Goal: Task Accomplishment & Management: Manage account settings

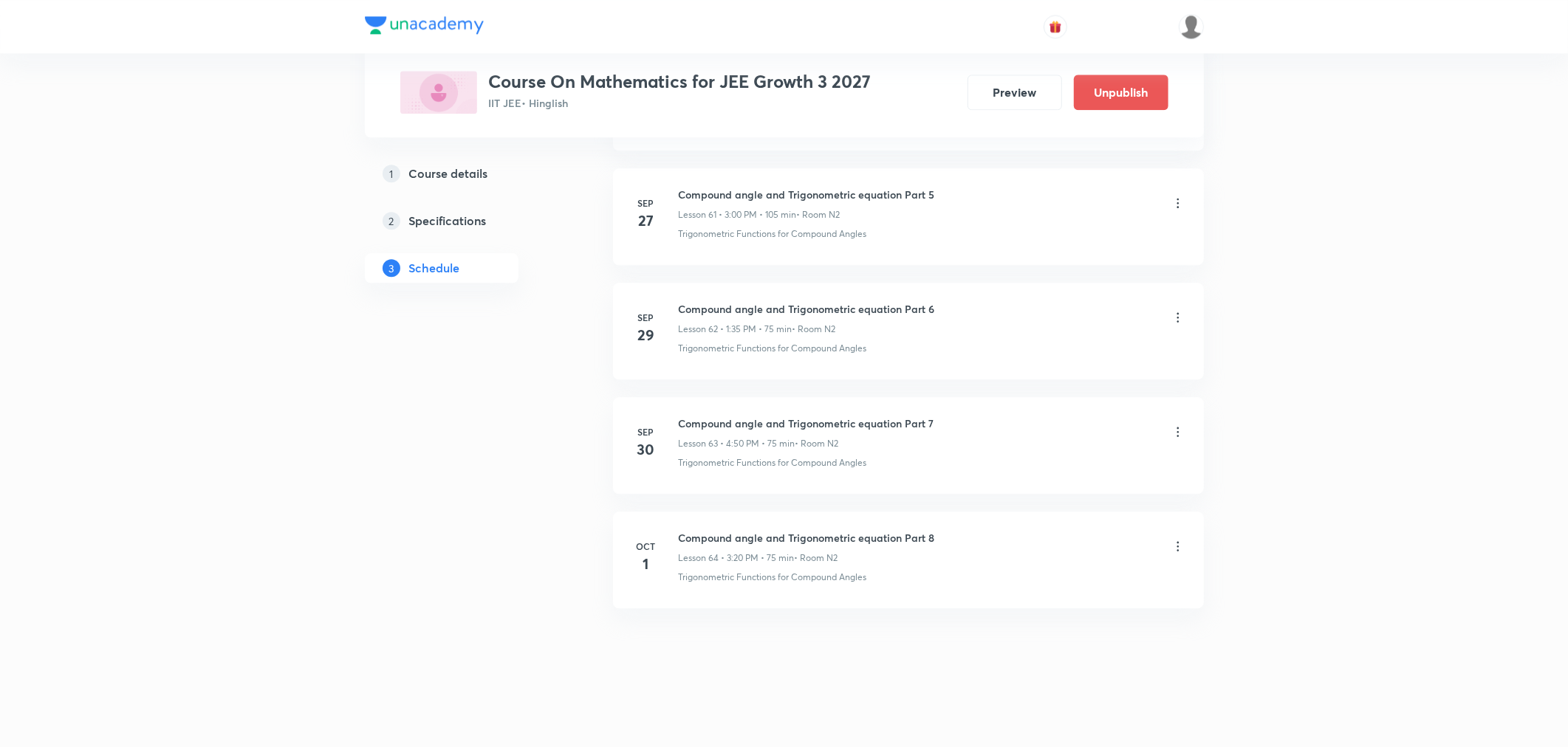
click at [1175, 432] on icon at bounding box center [1178, 432] width 15 height 15
click at [1043, 473] on p "Edit" at bounding box center [1041, 470] width 18 height 16
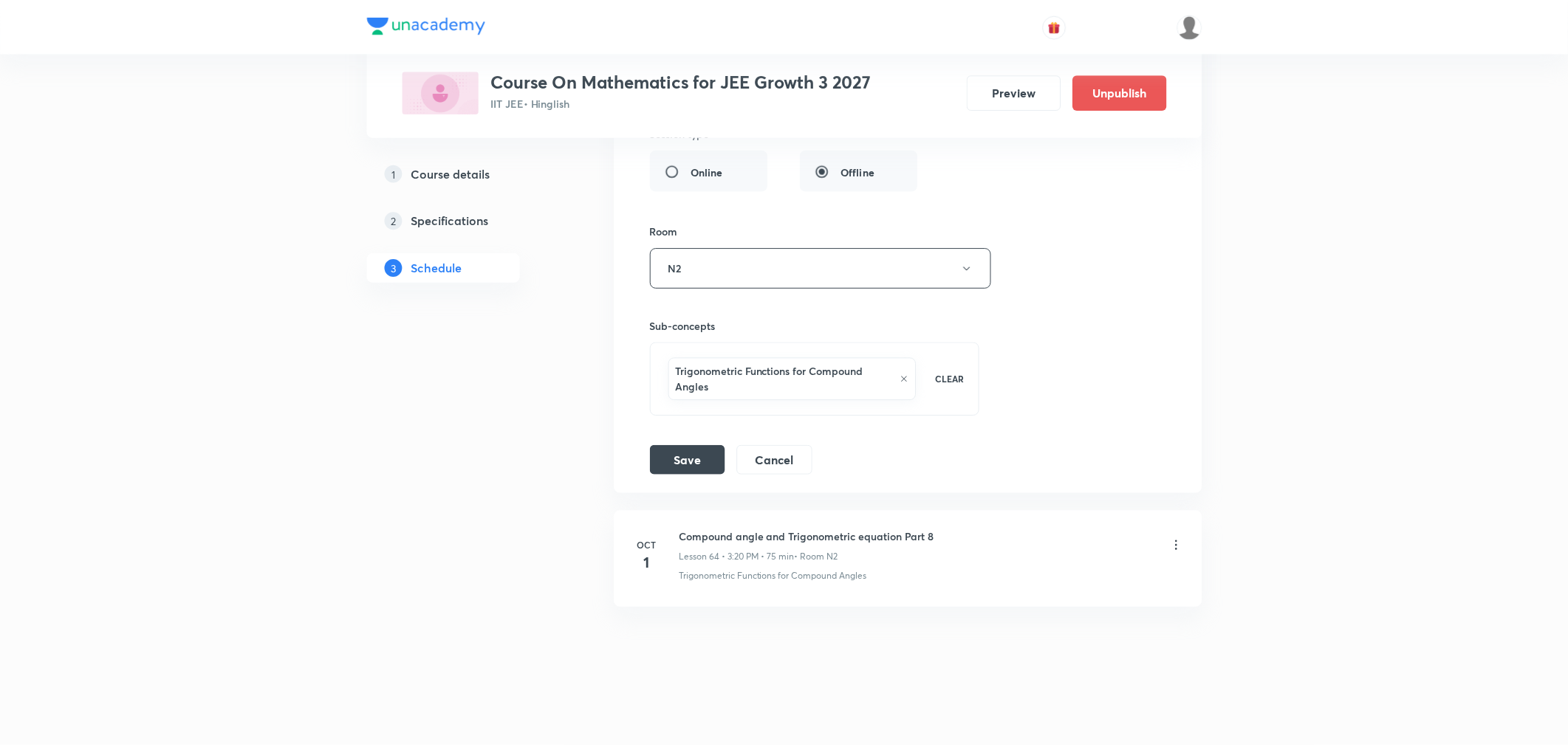
scroll to position [7673, 0]
click at [805, 467] on button "Cancel" at bounding box center [774, 459] width 76 height 29
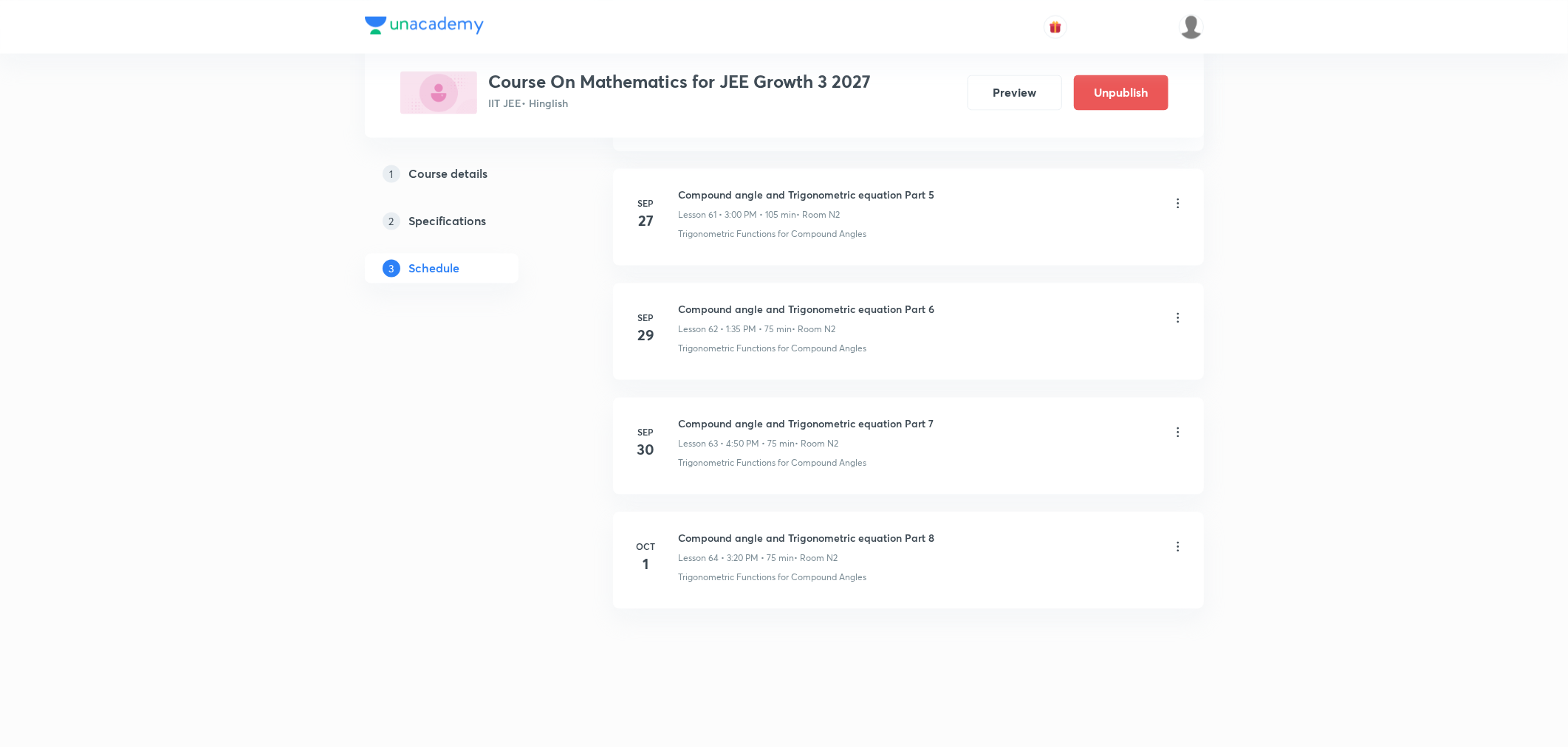
scroll to position [7089, 0]
click at [1181, 540] on icon at bounding box center [1178, 547] width 15 height 15
click at [1041, 612] on p "Delete" at bounding box center [1048, 611] width 31 height 16
click at [992, 725] on button "Delete" at bounding box center [997, 716] width 130 height 36
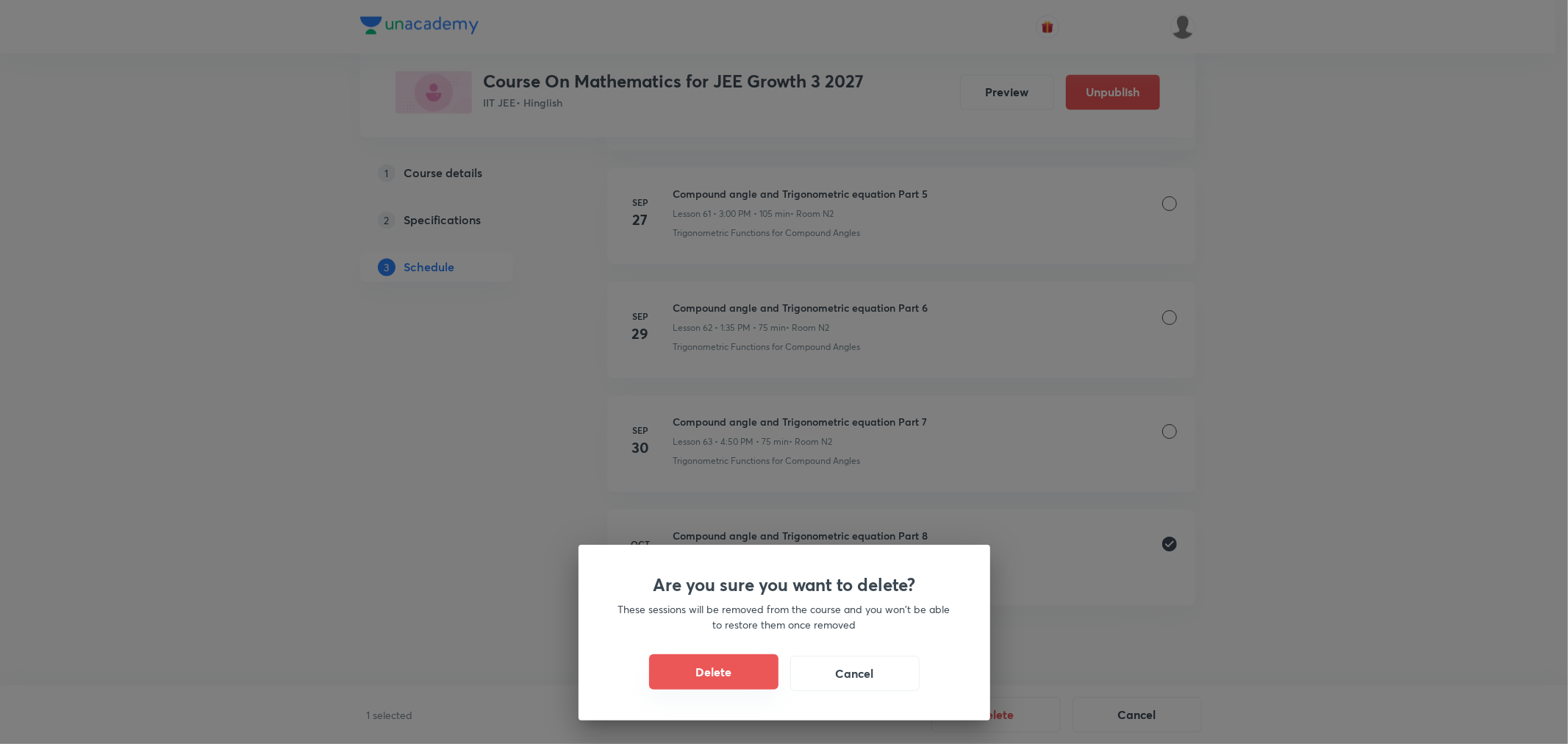
click at [706, 684] on button "Delete" at bounding box center [714, 672] width 129 height 36
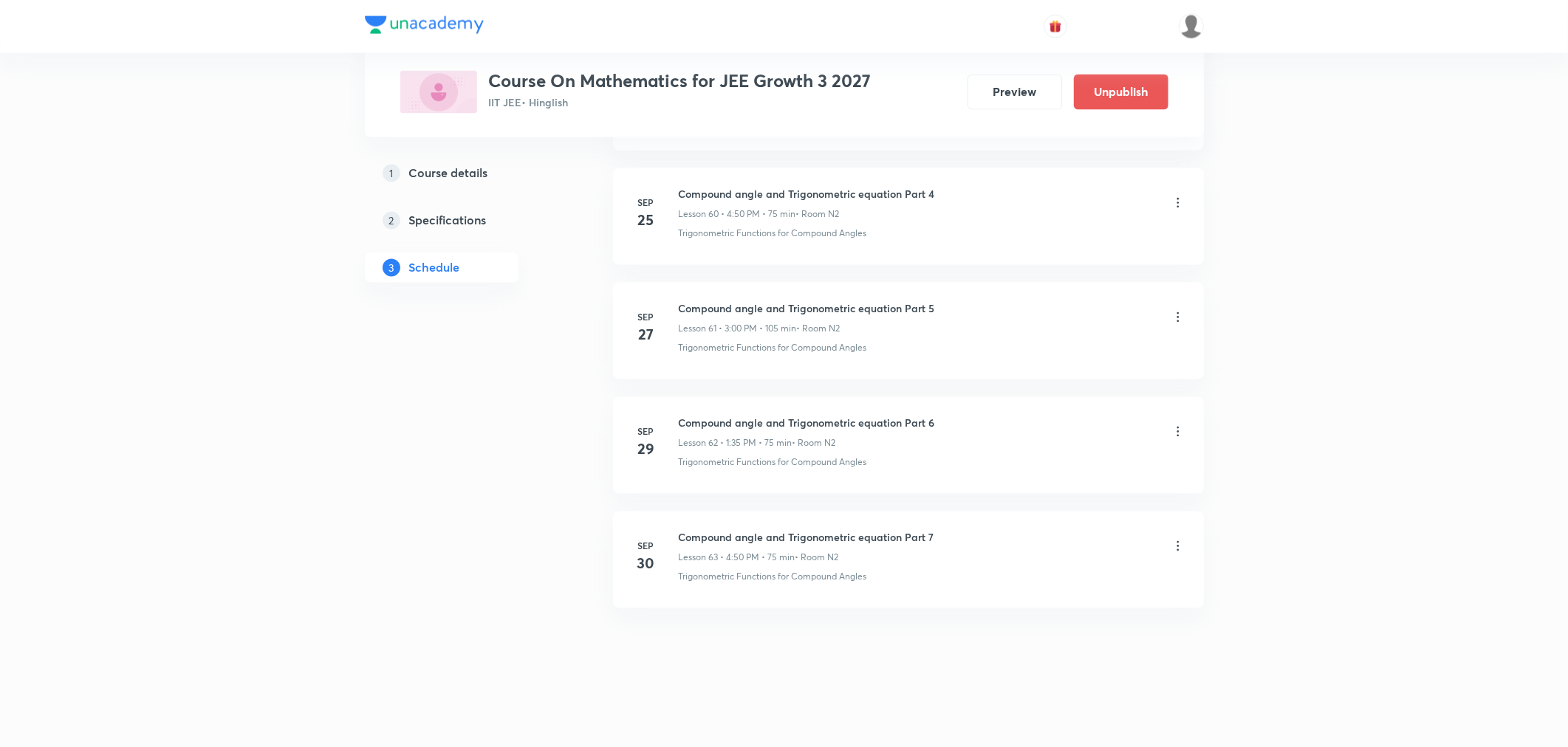
scroll to position [6974, 0]
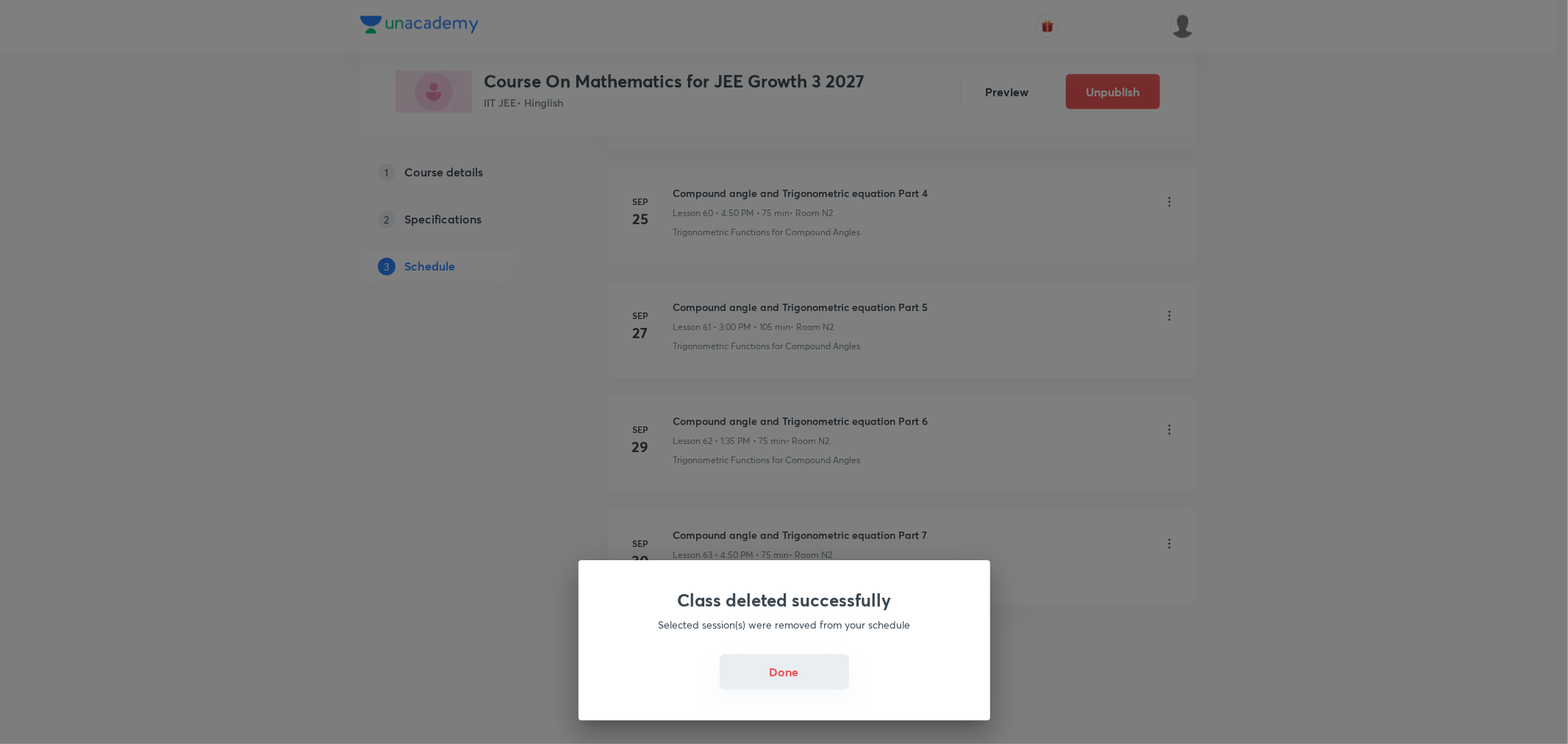
click at [767, 666] on button "Done" at bounding box center [785, 672] width 129 height 36
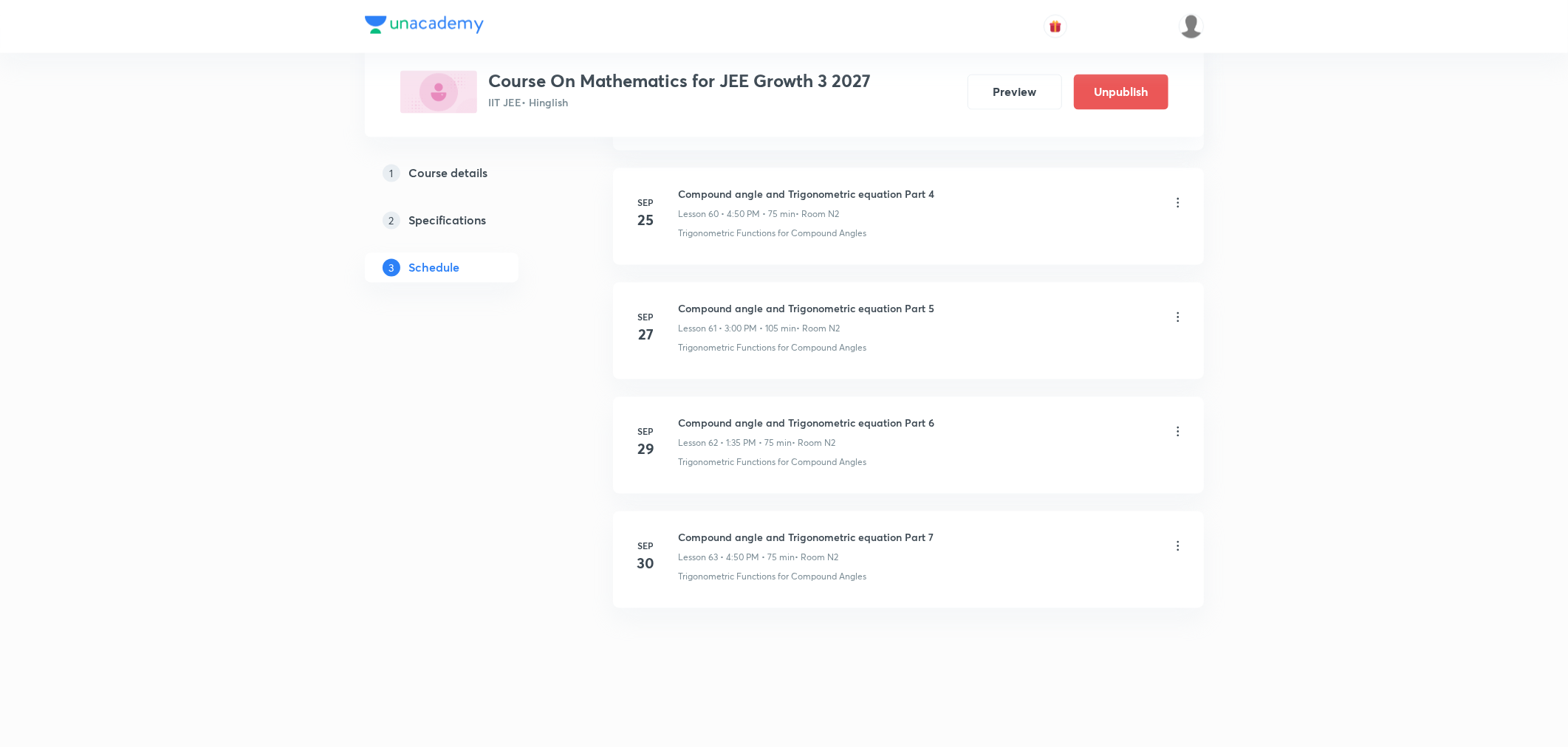
click at [816, 541] on h6 "Compound angle and Trigonometric equation Part 7" at bounding box center [806, 537] width 256 height 16
copy h6 "Compound angle and Trigonometric equation Part 7"
click at [1179, 545] on icon at bounding box center [1178, 547] width 15 height 15
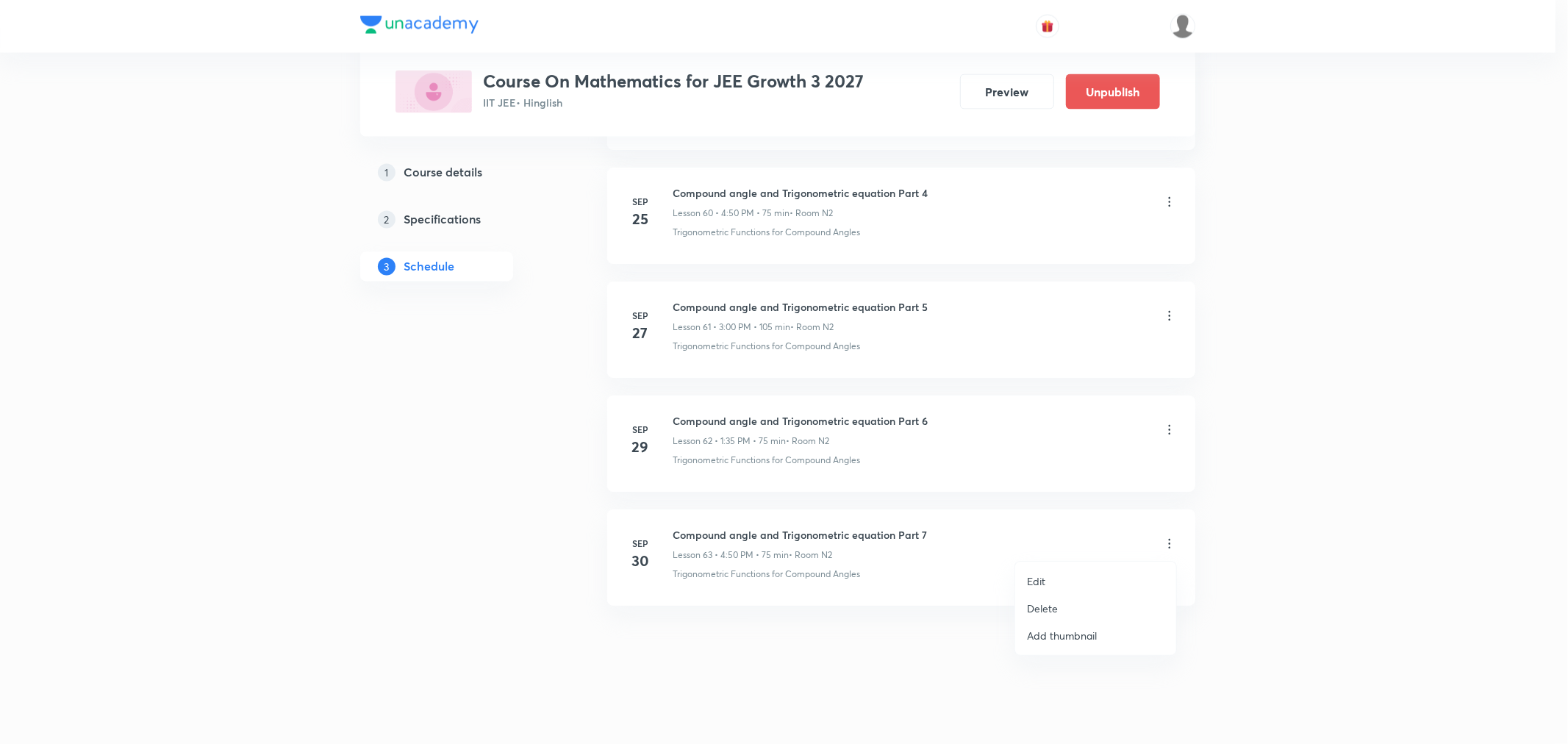
click at [1058, 606] on li "Delete" at bounding box center [1096, 608] width 161 height 27
click at [966, 717] on button "Delete" at bounding box center [993, 713] width 129 height 36
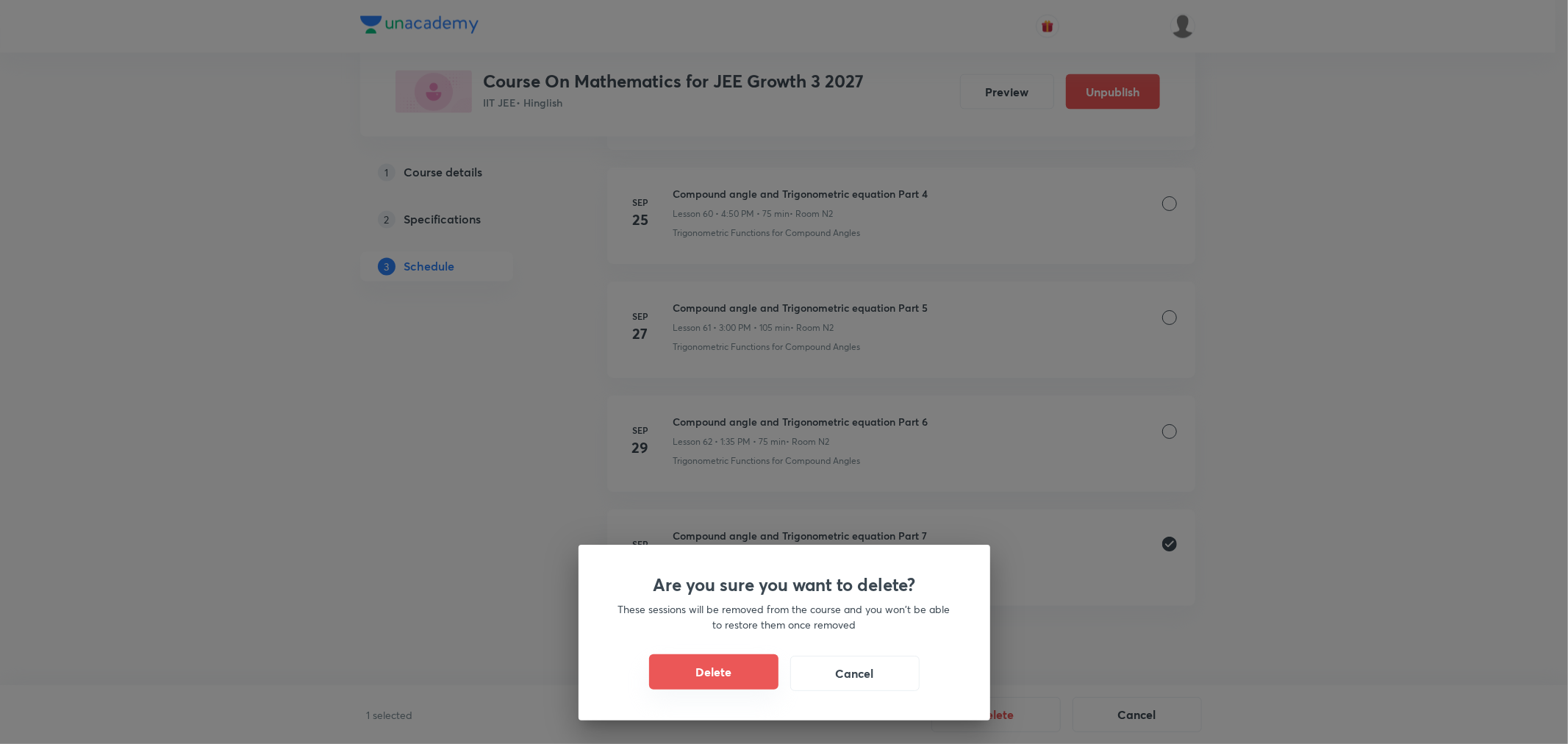
click at [730, 674] on button "Delete" at bounding box center [714, 672] width 129 height 36
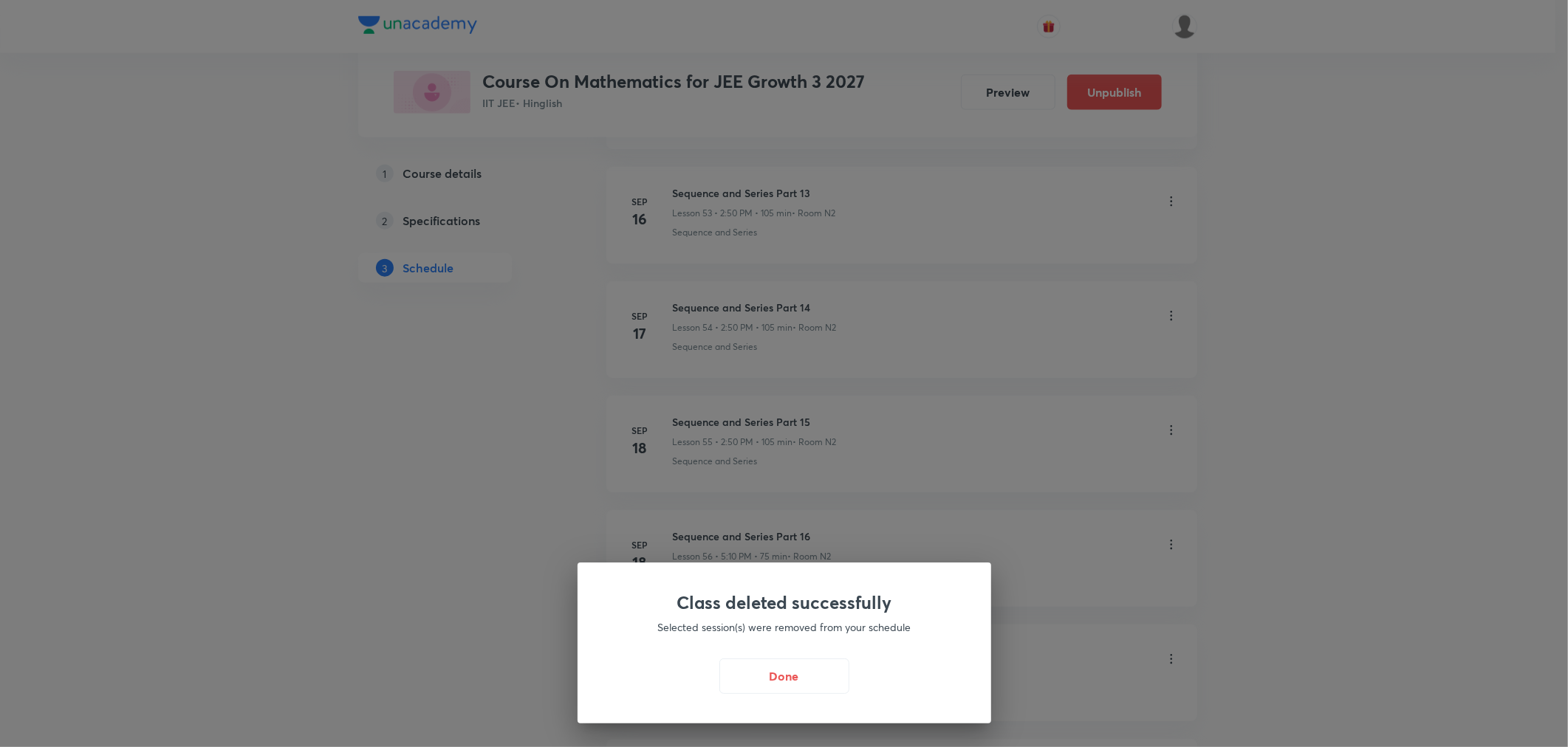
scroll to position [5511, 0]
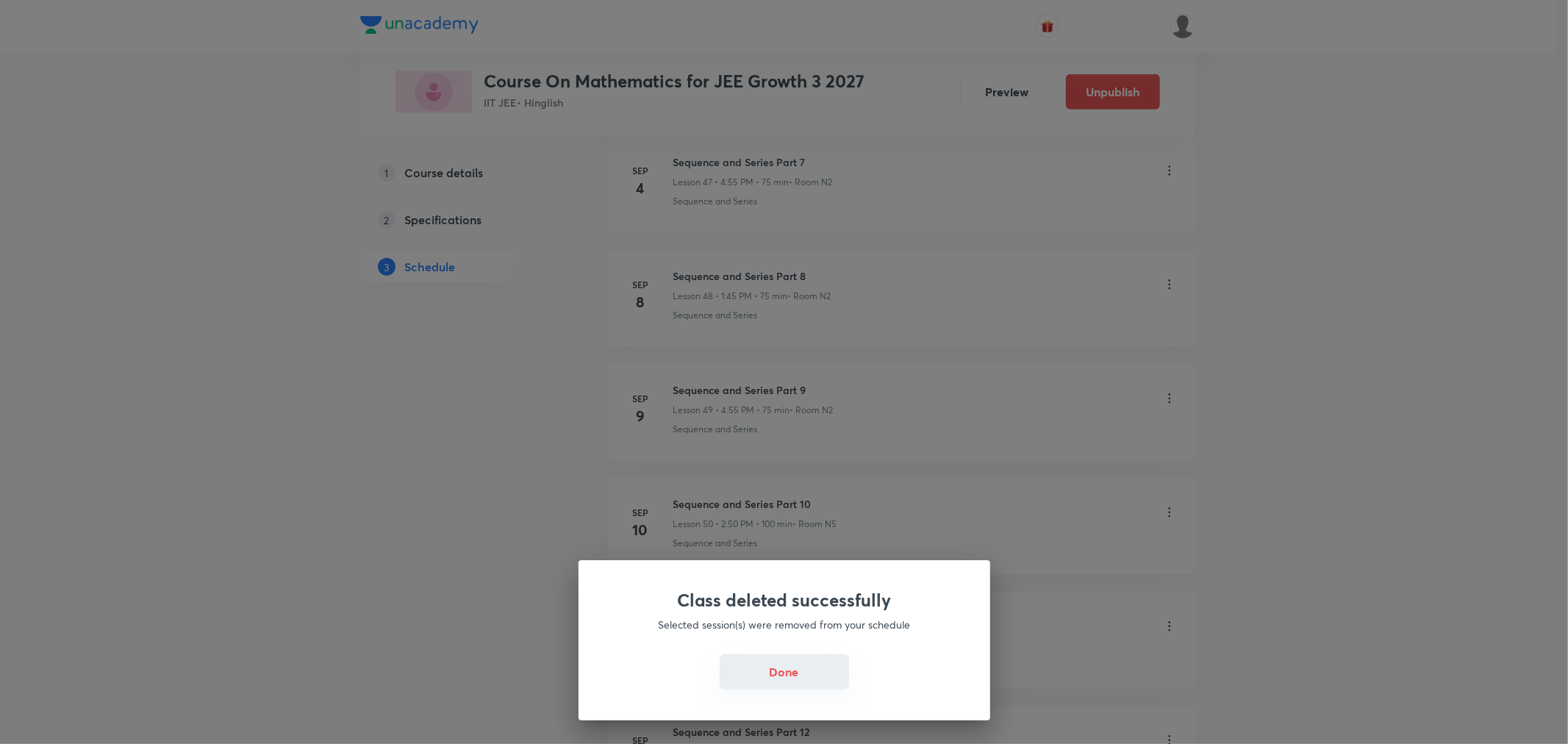
click at [770, 682] on button "Done" at bounding box center [785, 672] width 129 height 36
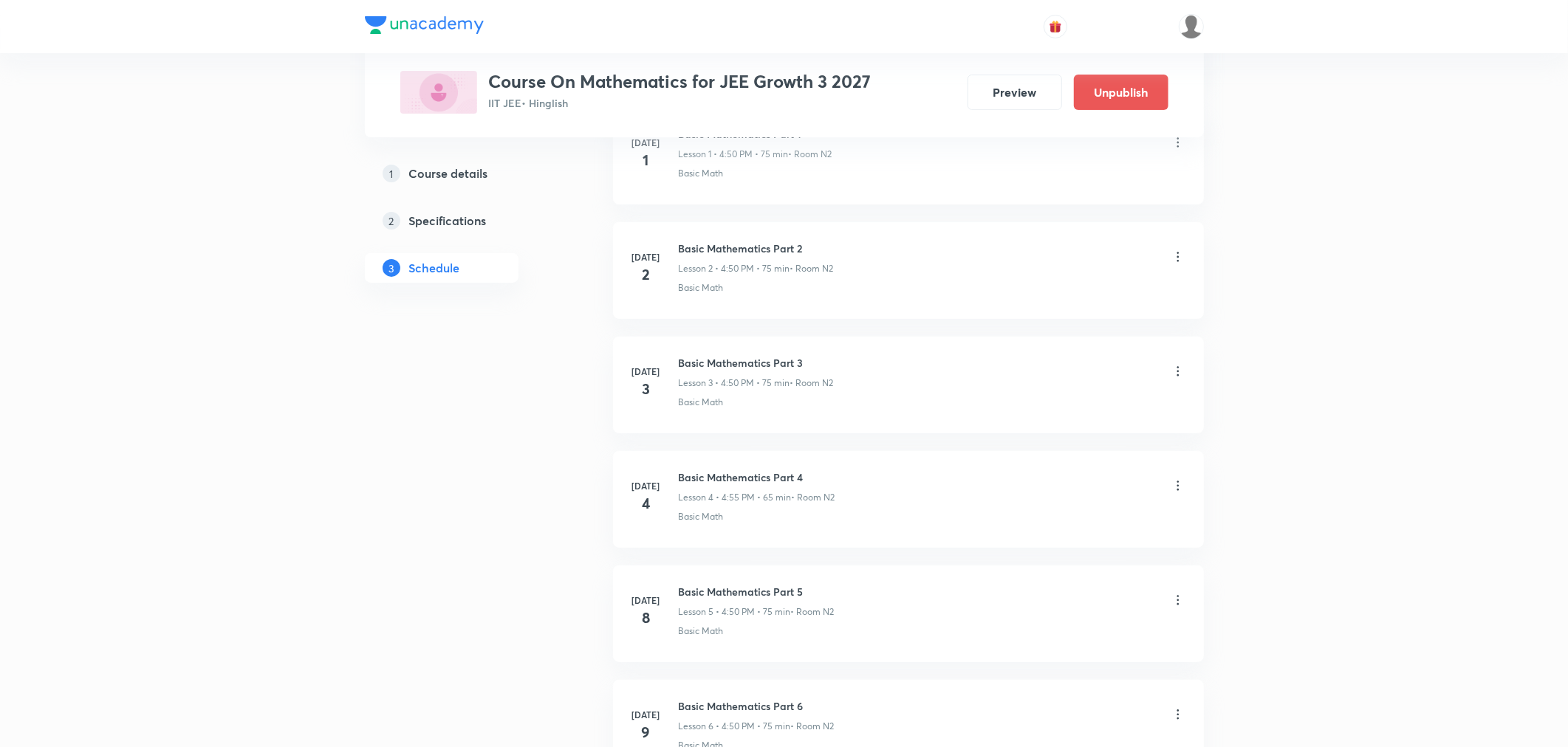
scroll to position [0, 0]
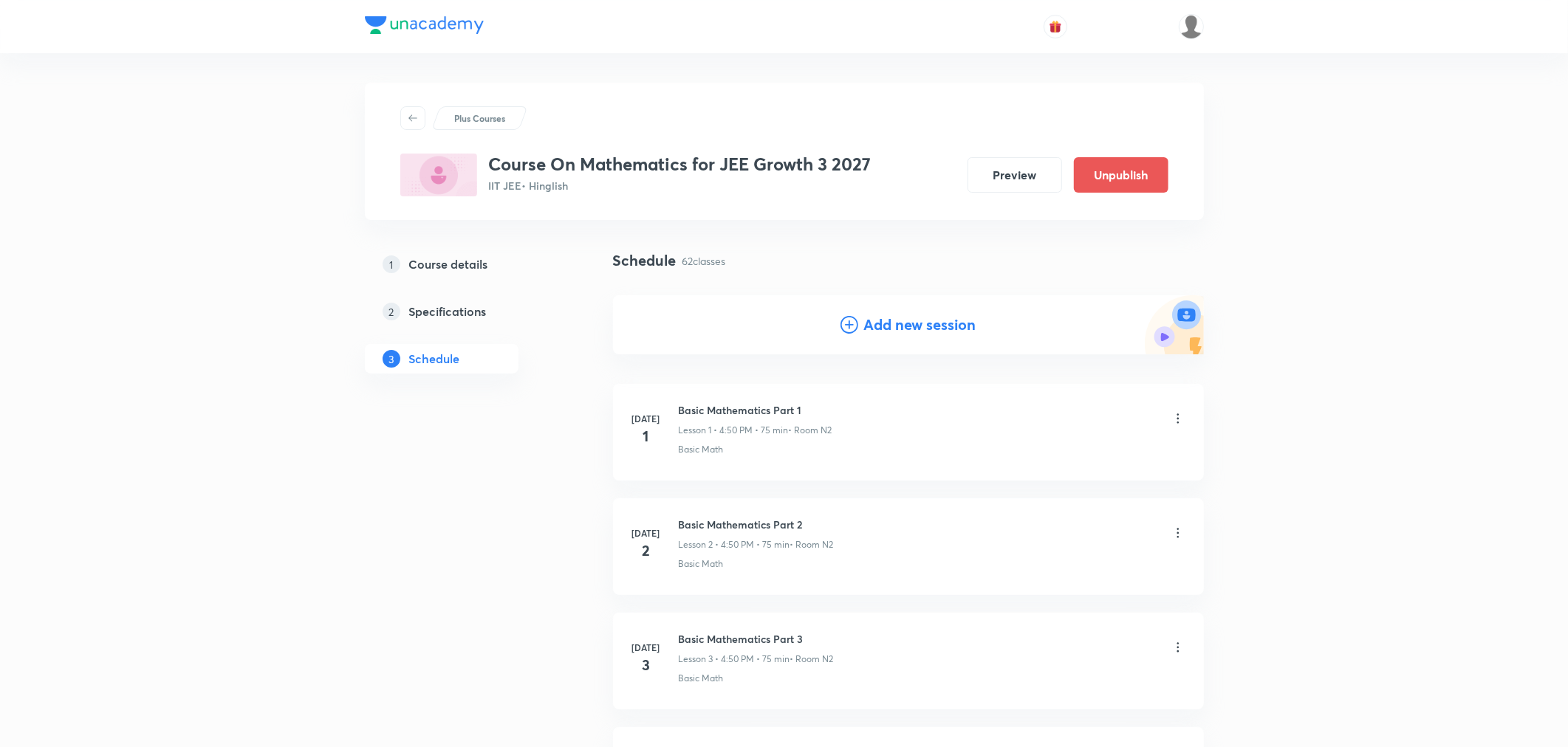
click at [927, 323] on h4 "Add new session" at bounding box center [920, 325] width 113 height 22
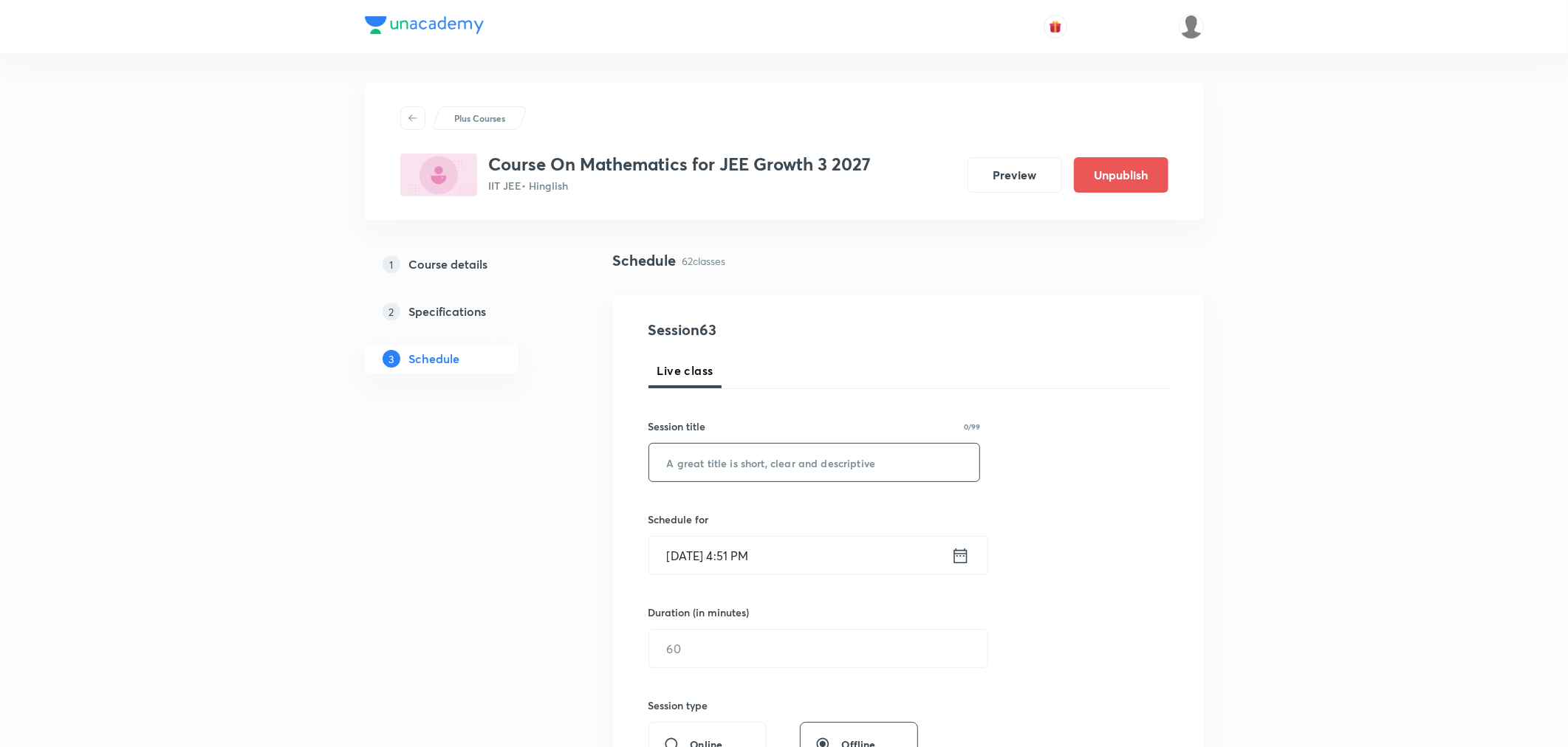
click at [721, 468] on input "text" at bounding box center [814, 462] width 331 height 38
paste input "Compound angle and Trigonometric equation Part 7"
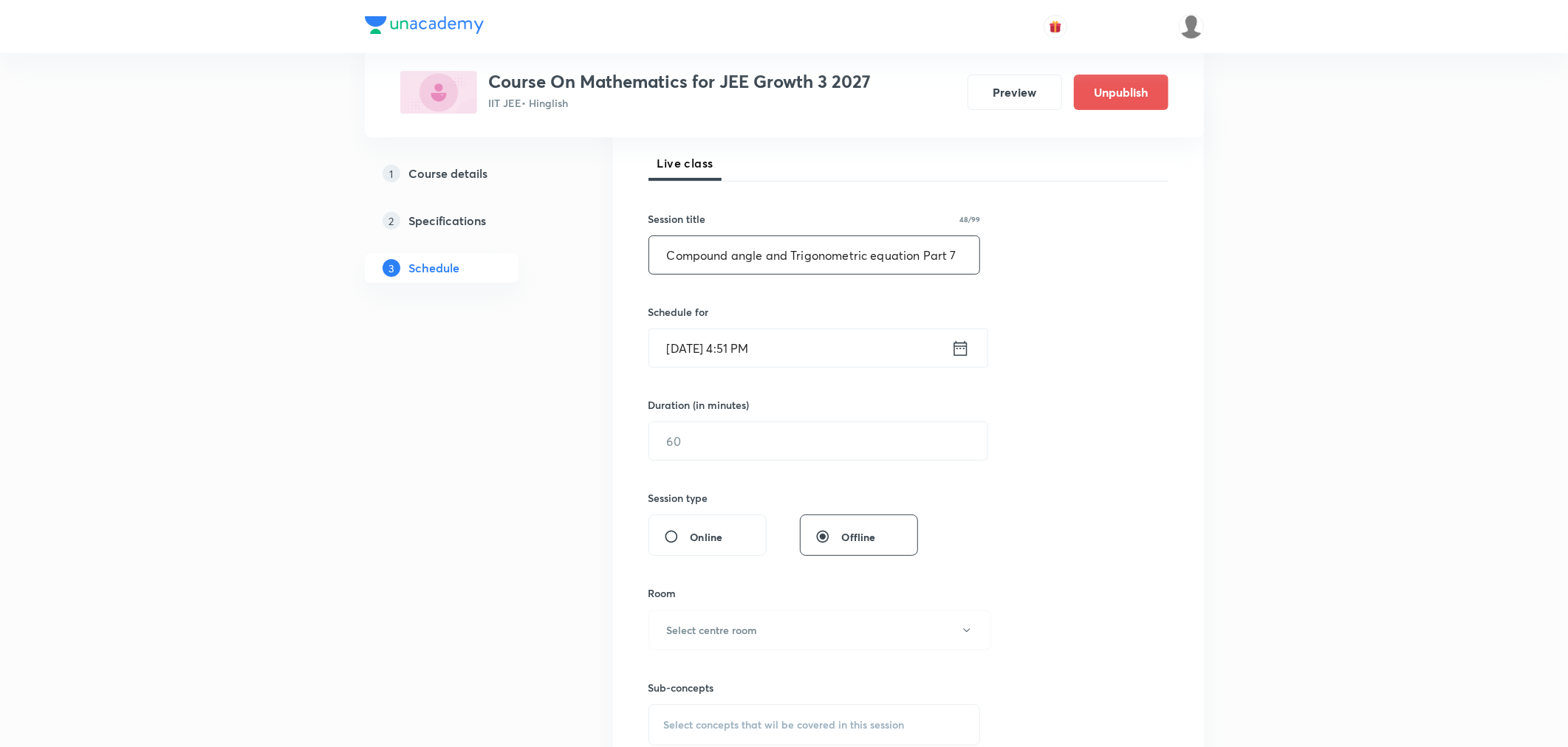
scroll to position [126, 0]
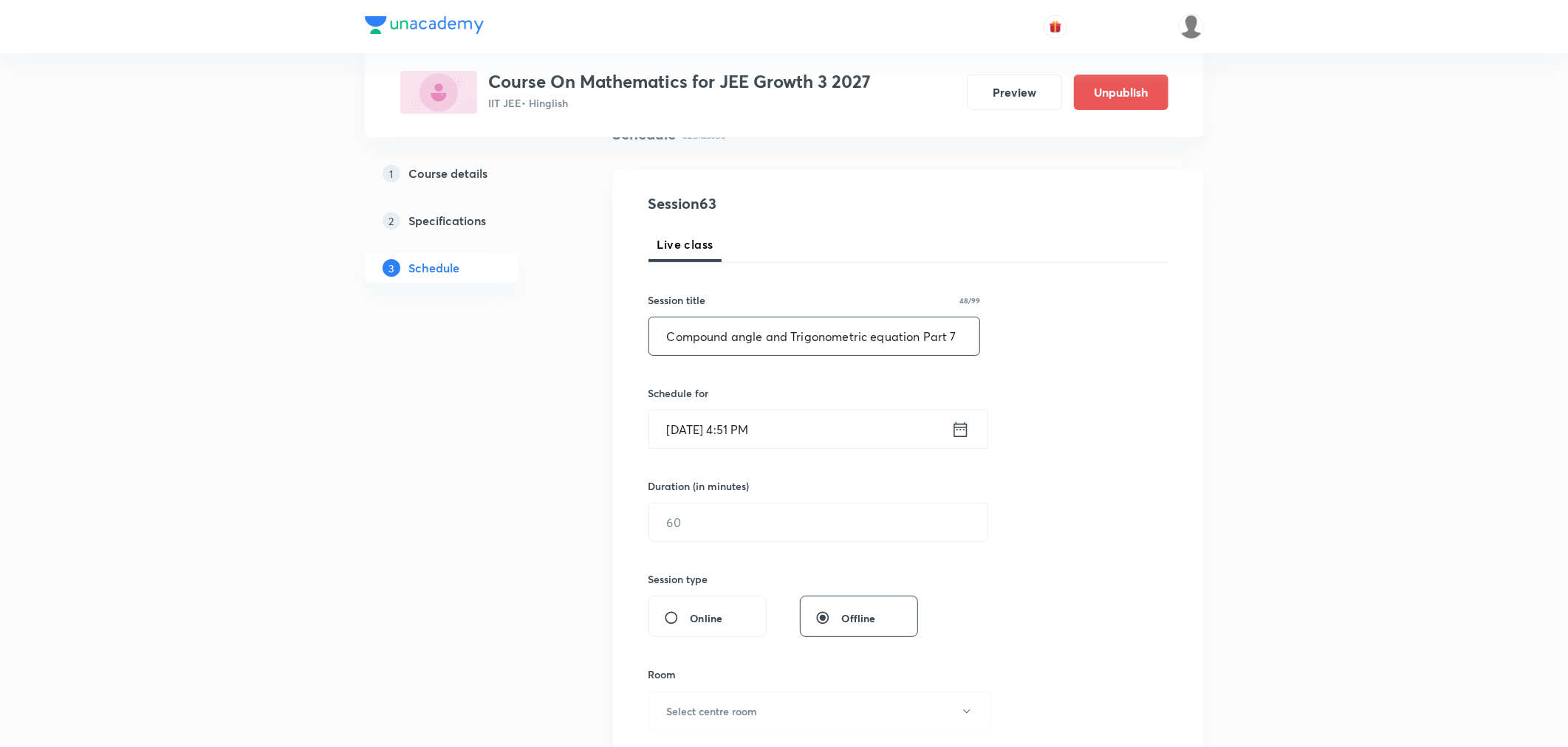
type input "Compound angle and Trigonometric equation Part 7"
click at [968, 433] on icon at bounding box center [961, 429] width 18 height 21
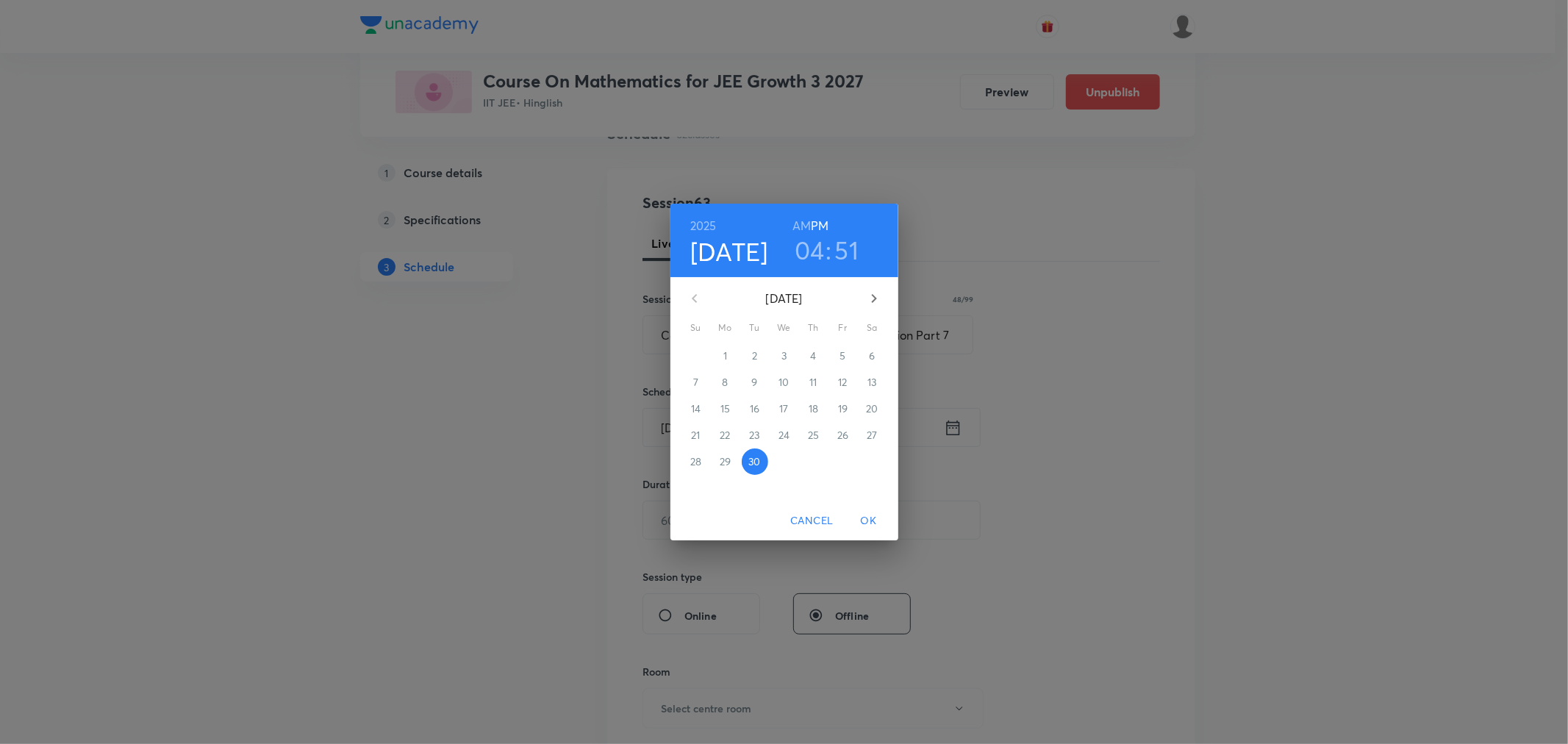
click at [849, 253] on h3 "51" at bounding box center [847, 250] width 25 height 31
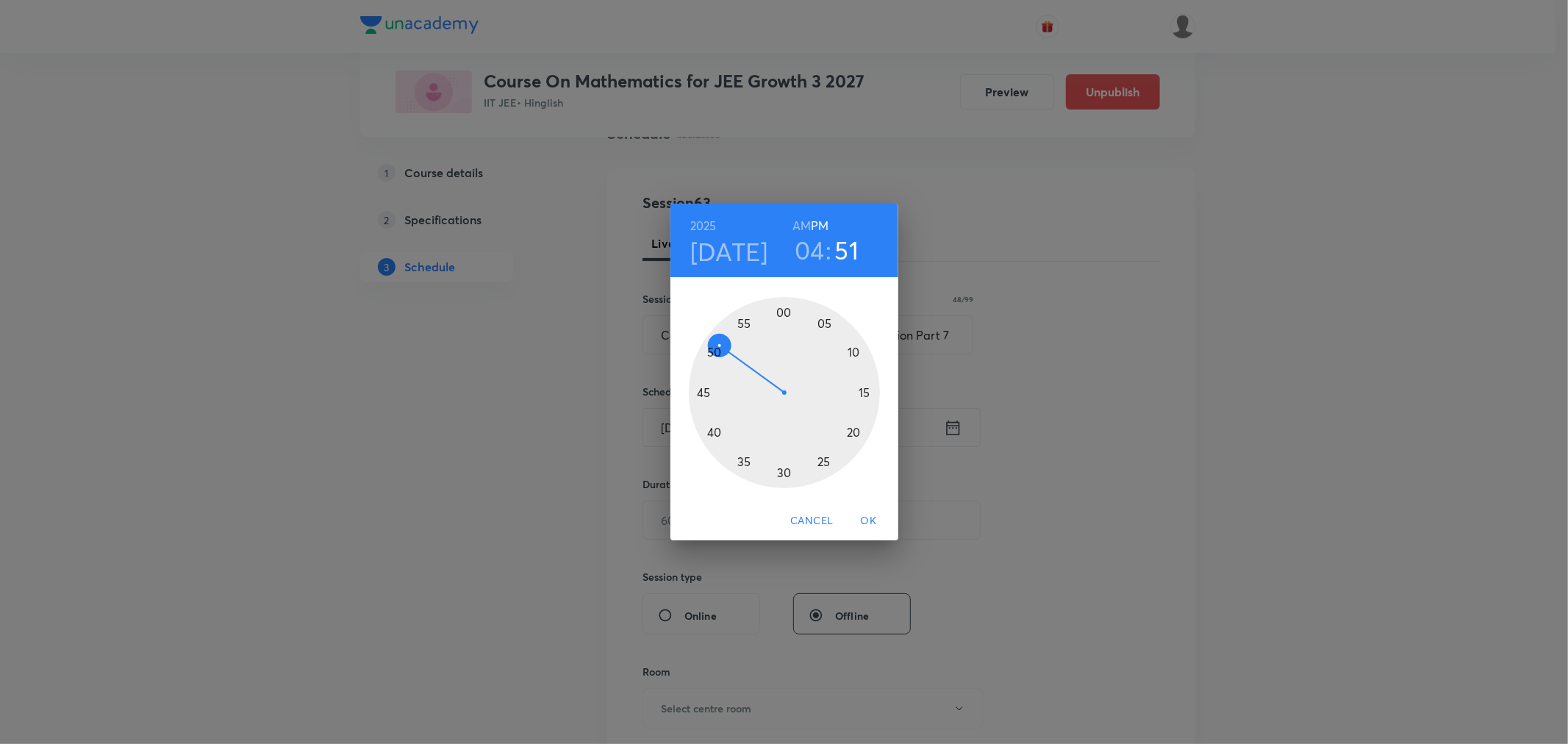
click at [746, 325] on div at bounding box center [785, 393] width 191 height 191
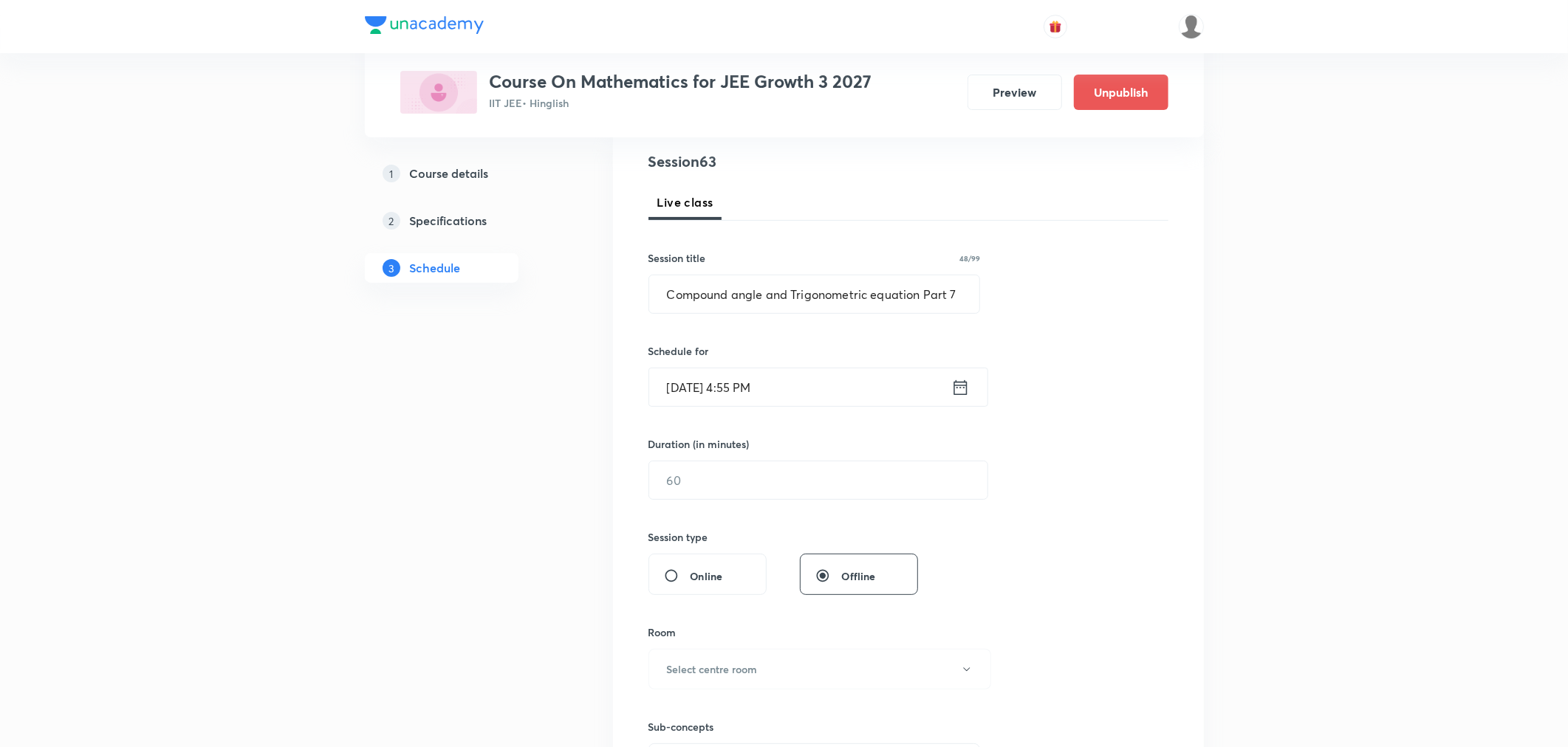
scroll to position [208, 0]
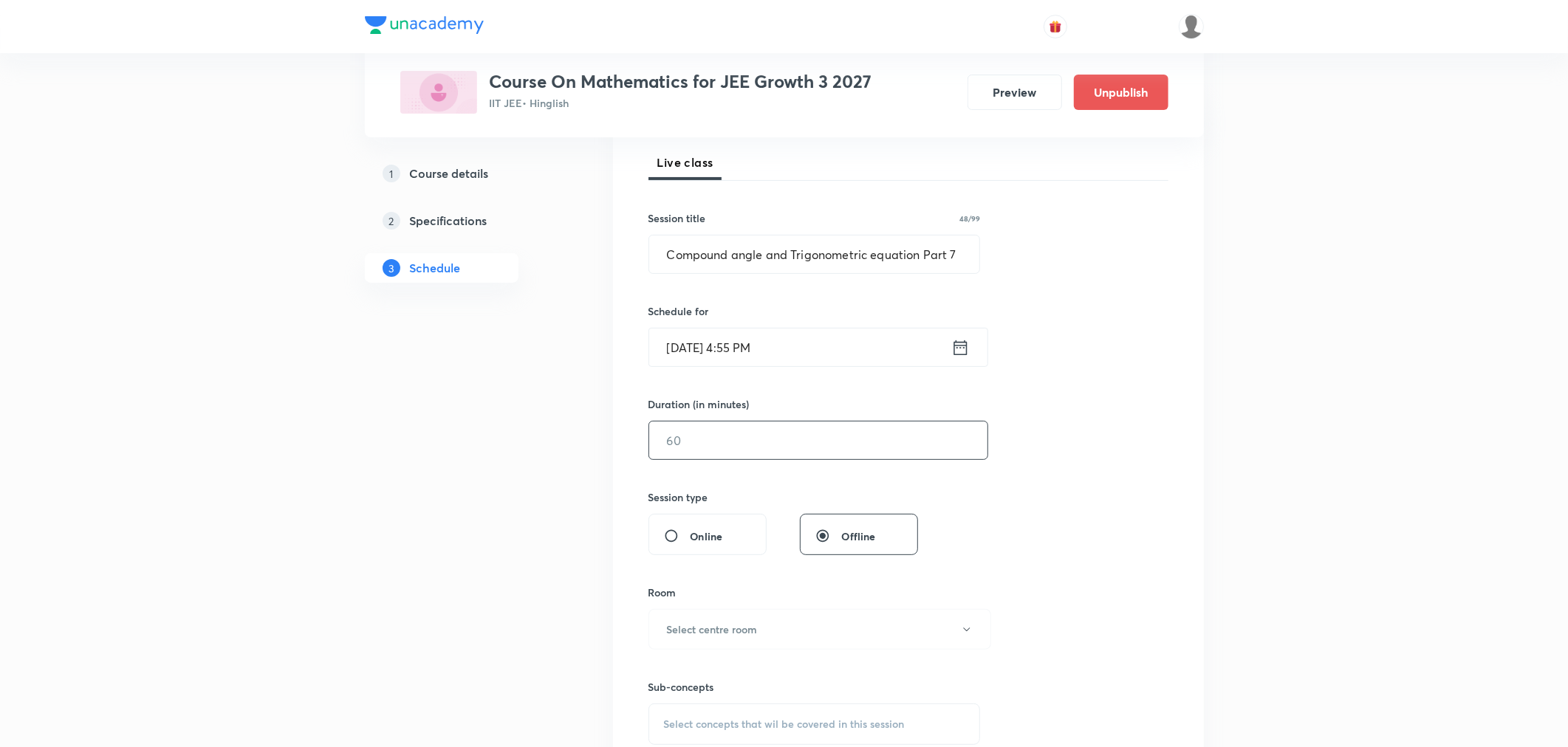
click at [721, 450] on input "text" at bounding box center [818, 439] width 338 height 38
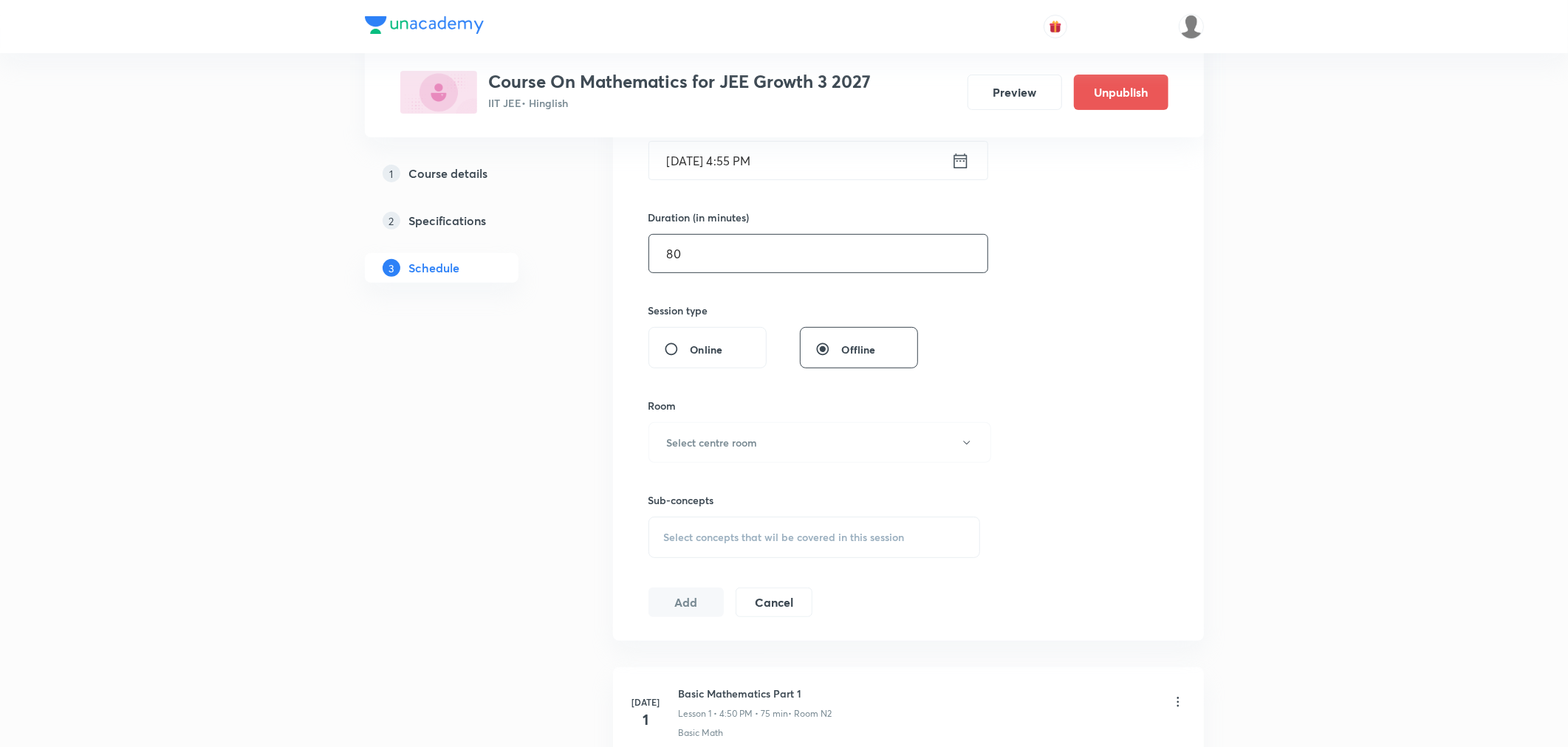
scroll to position [454, 0]
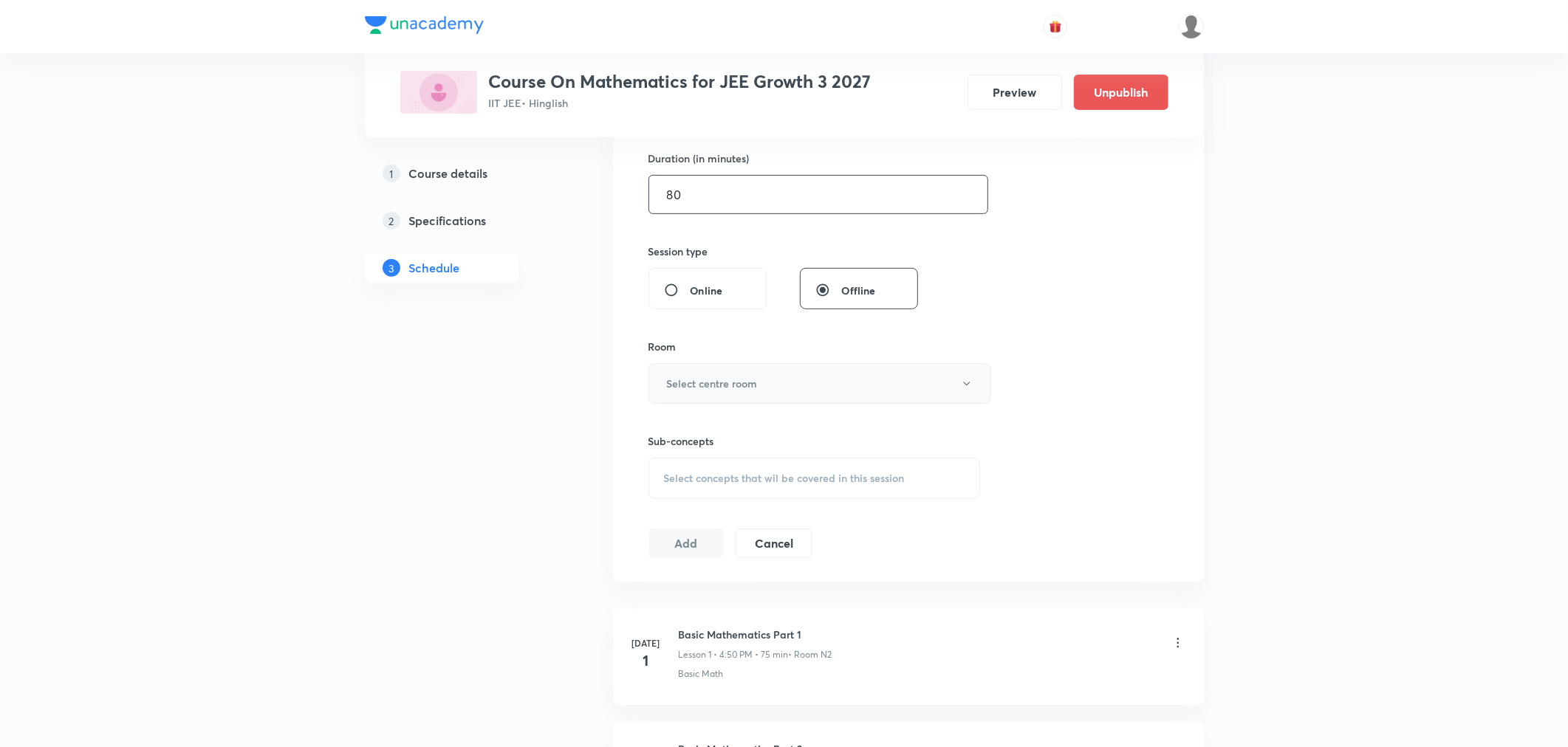
type input "80"
click at [674, 385] on h6 "Select centre room" at bounding box center [712, 383] width 91 height 16
drag, startPoint x: 659, startPoint y: 459, endPoint x: 734, endPoint y: 363, distance: 121.8
click at [659, 458] on span "N2" at bounding box center [816, 459] width 323 height 16
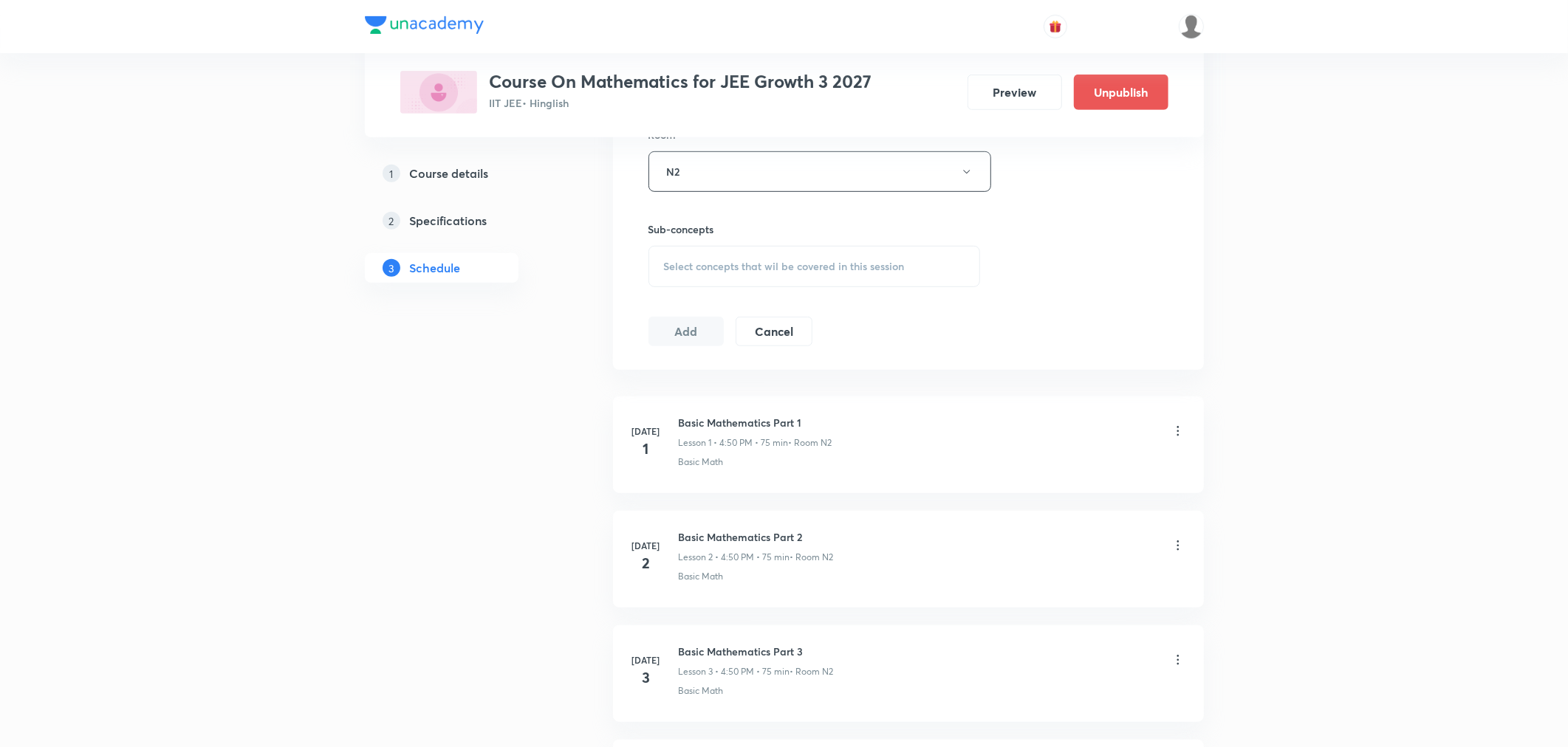
scroll to position [700, 0]
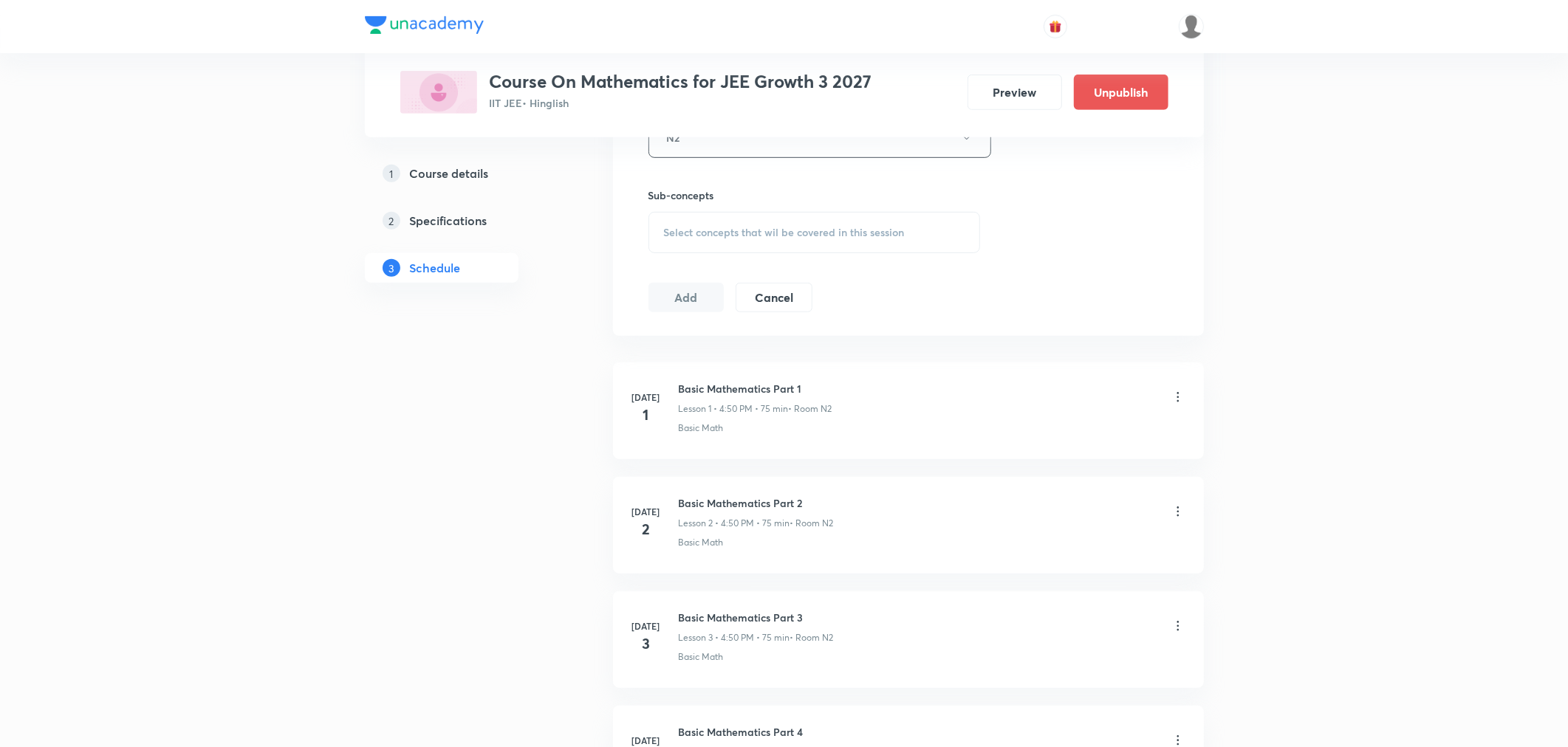
click at [703, 238] on span "Select concepts that wil be covered in this session" at bounding box center [784, 233] width 241 height 12
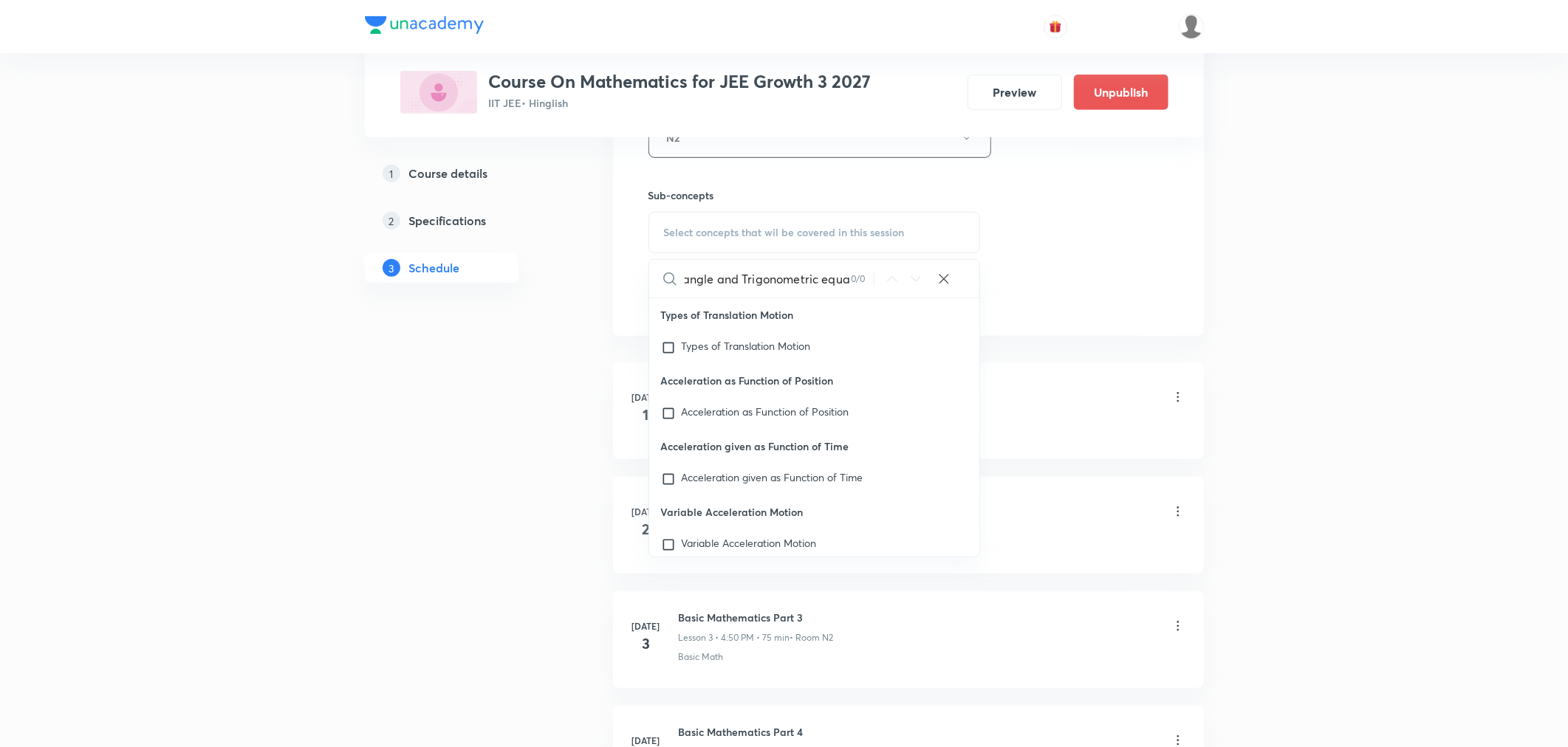
scroll to position [0, 67]
drag, startPoint x: 712, startPoint y: 281, endPoint x: 883, endPoint y: 282, distance: 171.0
click at [883, 282] on div "Compound angle and Trigonometric equa 0 / 0 ​" at bounding box center [814, 278] width 331 height 38
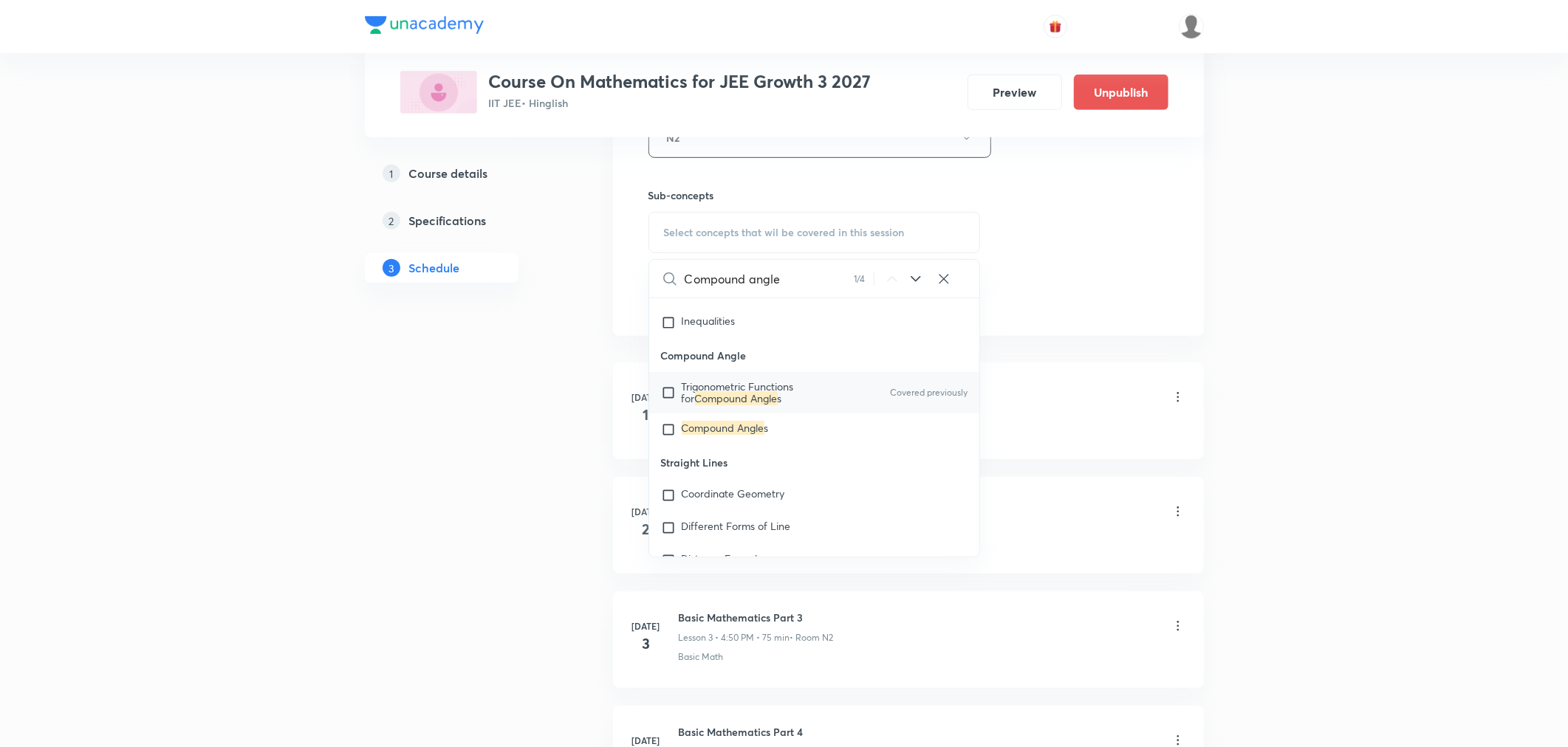
scroll to position [9112, 0]
type input "Compound angle"
click at [713, 393] on span "Trigonometric Functions for" at bounding box center [737, 393] width 113 height 26
checkbox input "true"
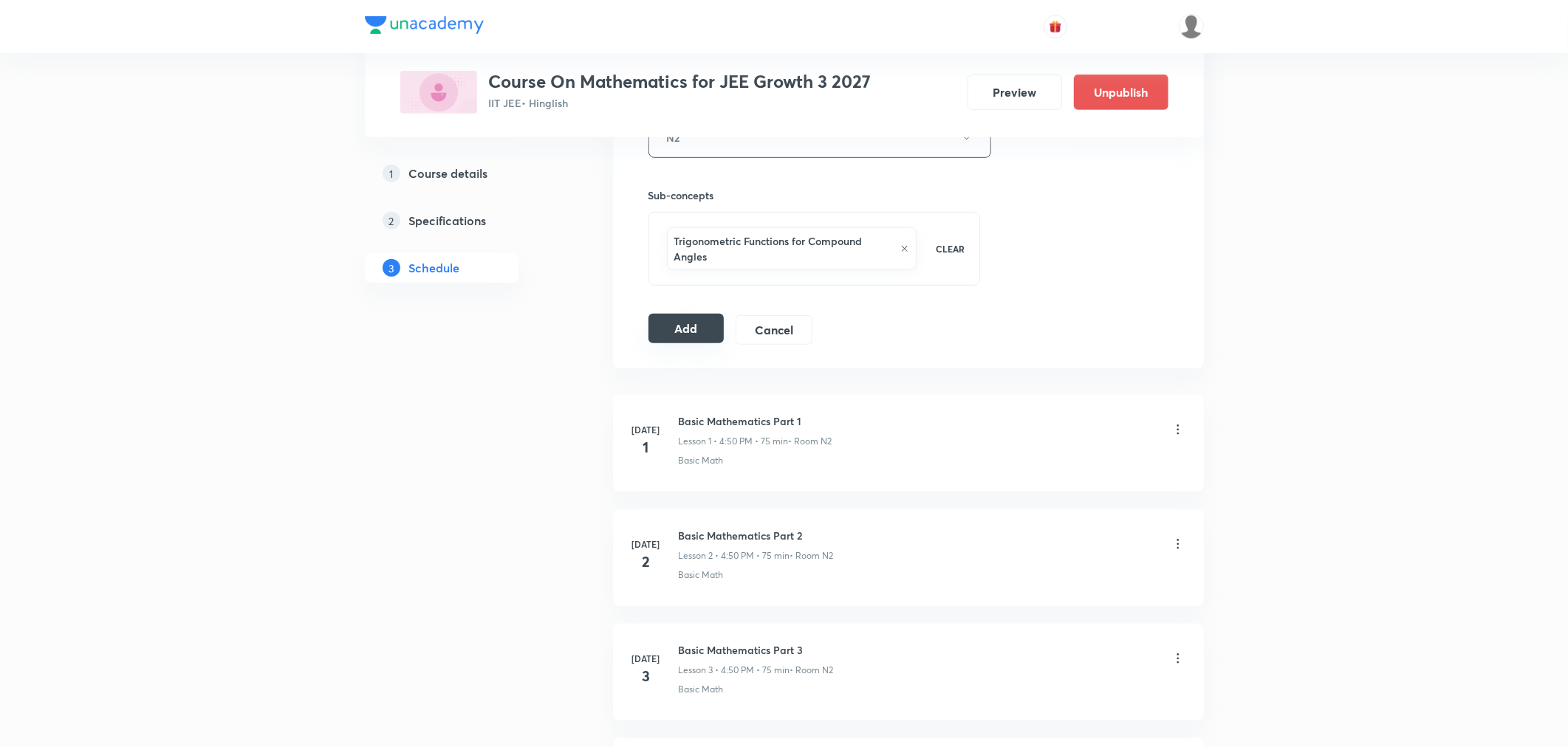
click at [678, 332] on button "Add" at bounding box center [686, 329] width 76 height 29
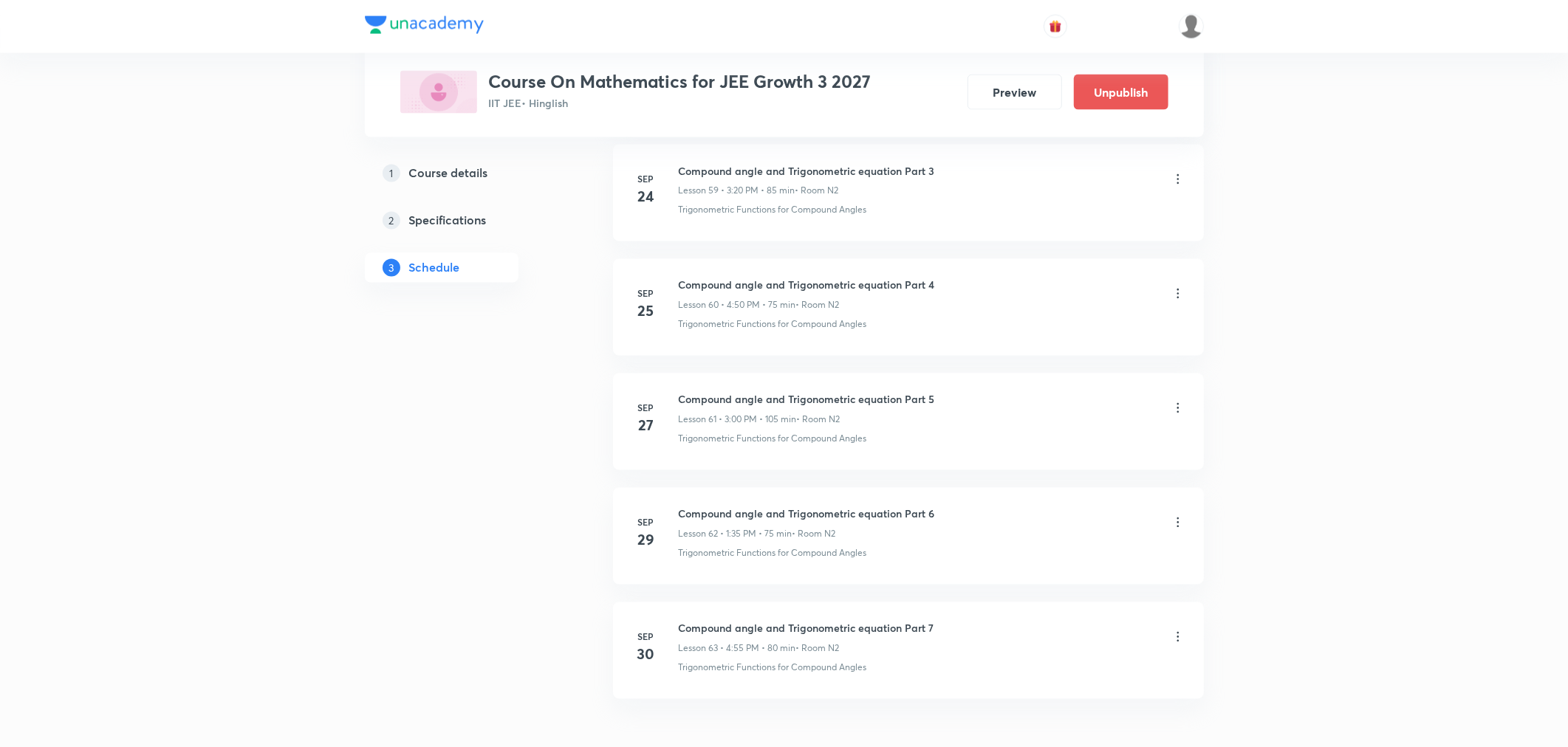
scroll to position [6974, 0]
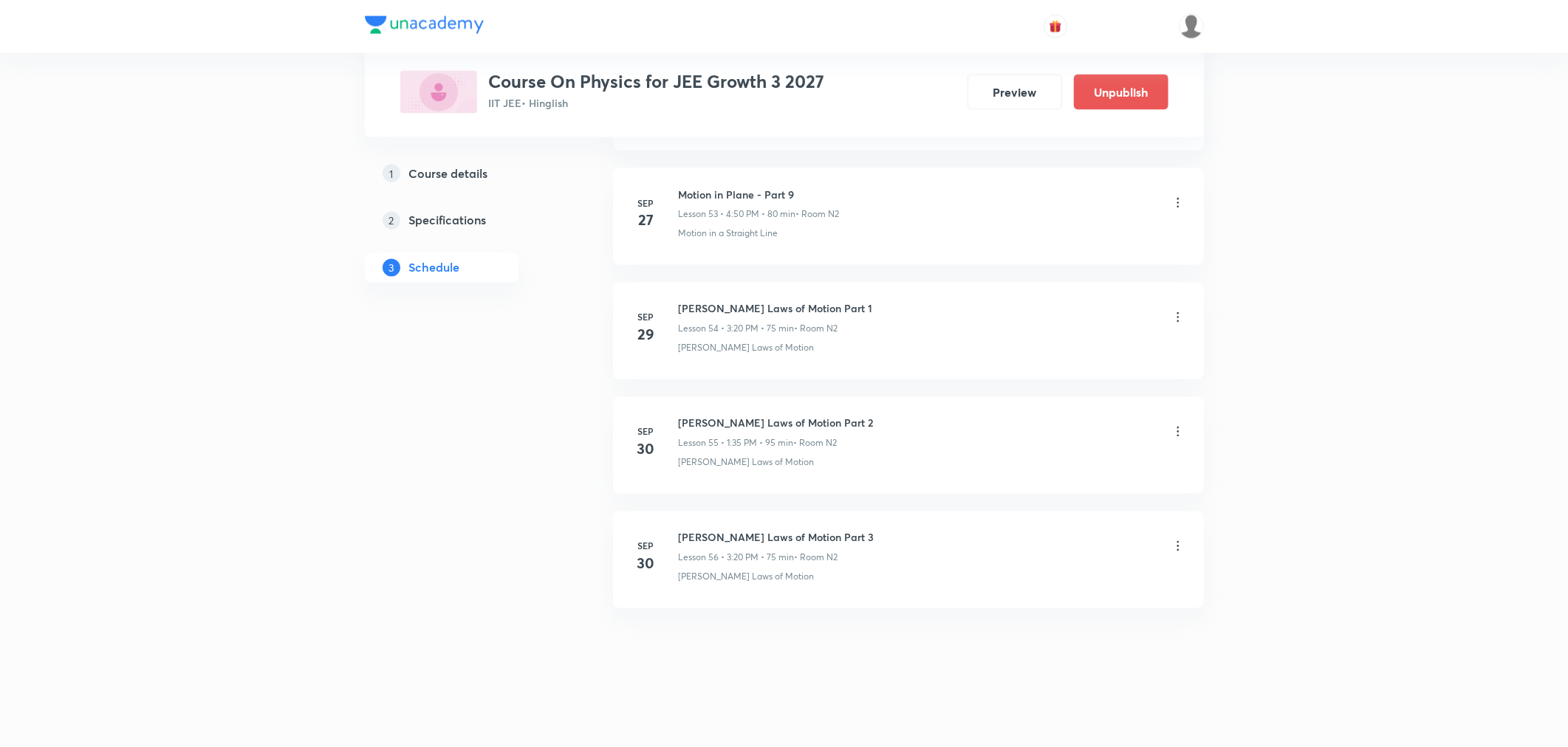
scroll to position [6852, 0]
